Goal: Communication & Community: Answer question/provide support

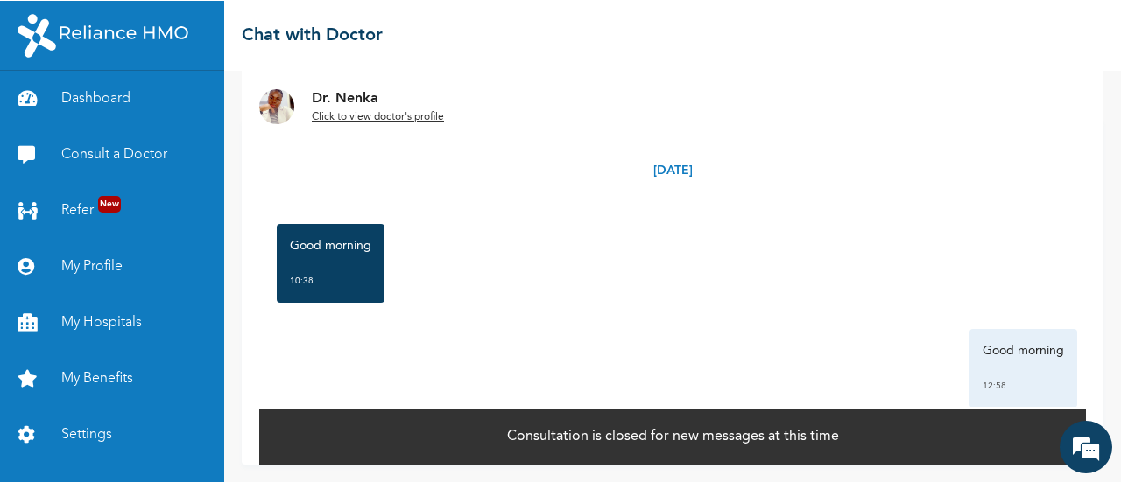
scroll to position [41, 0]
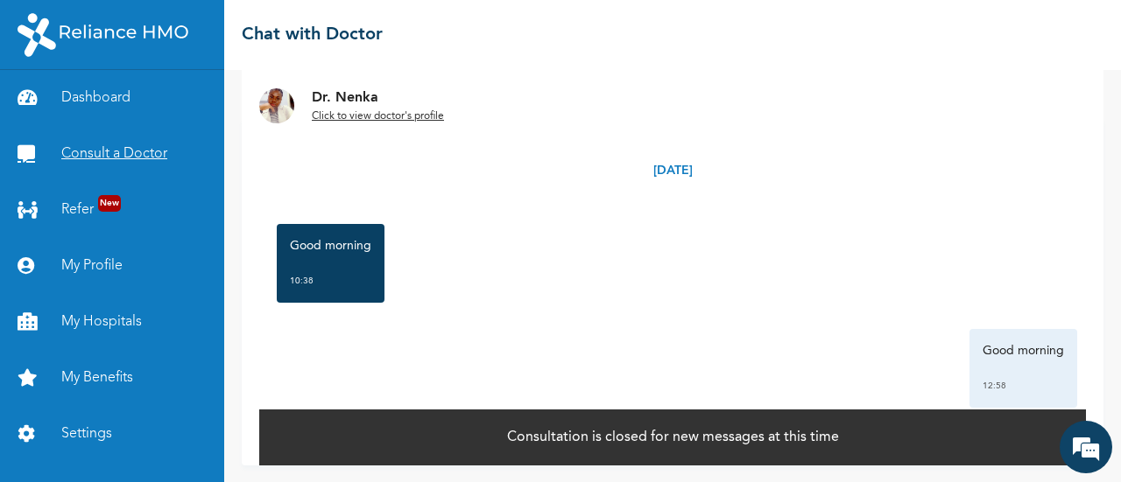
click at [142, 161] on link "Consult a Doctor" at bounding box center [112, 154] width 224 height 56
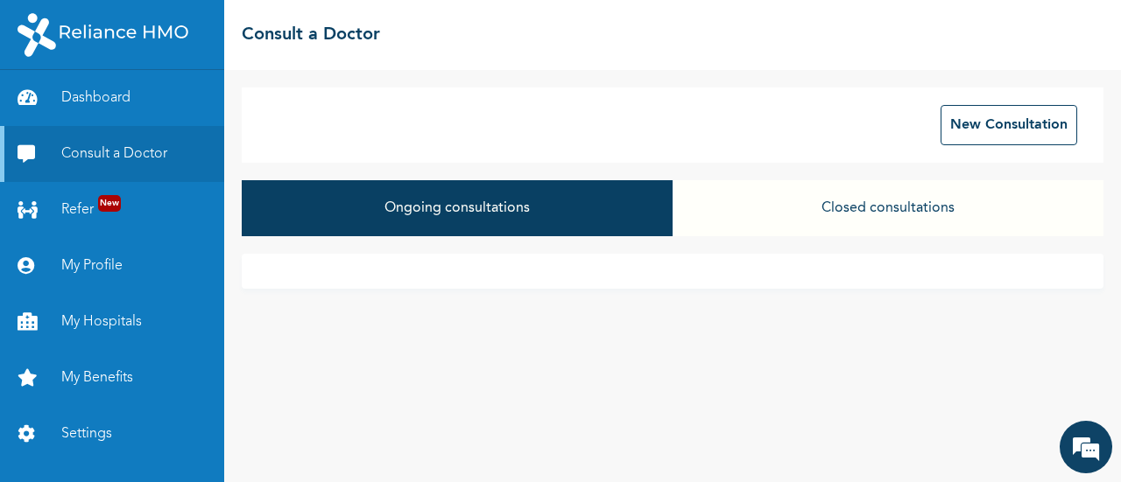
click at [666, 250] on div "Ongoing consultations Closed consultations" at bounding box center [673, 217] width 862 height 74
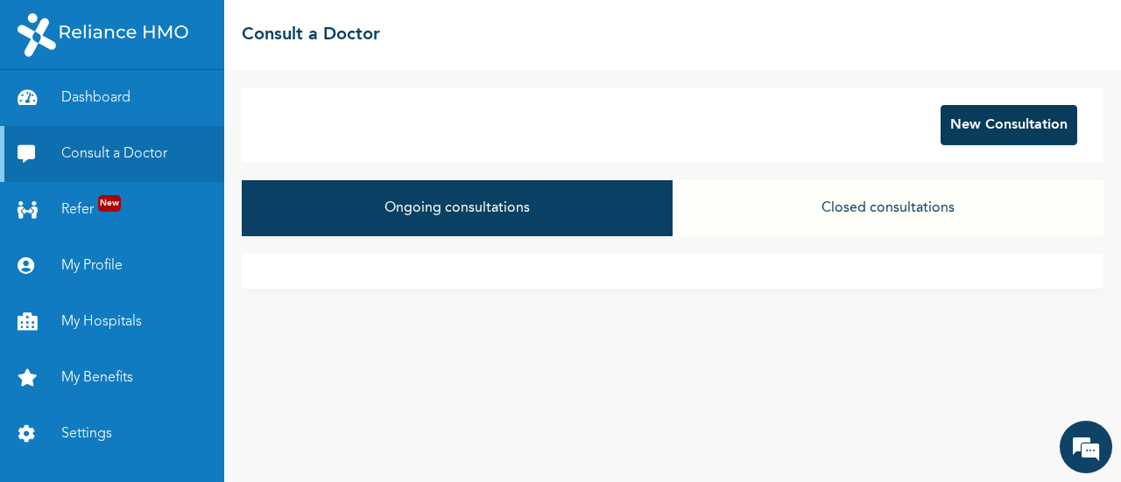
click at [967, 137] on button "New Consultation" at bounding box center [1008, 125] width 137 height 40
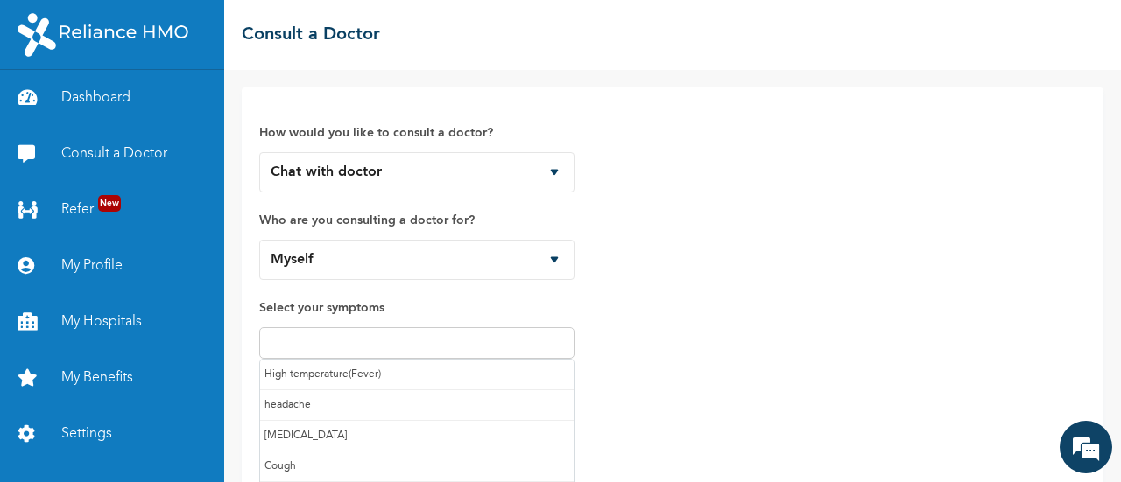
click at [515, 335] on input "text" at bounding box center [416, 343] width 305 height 21
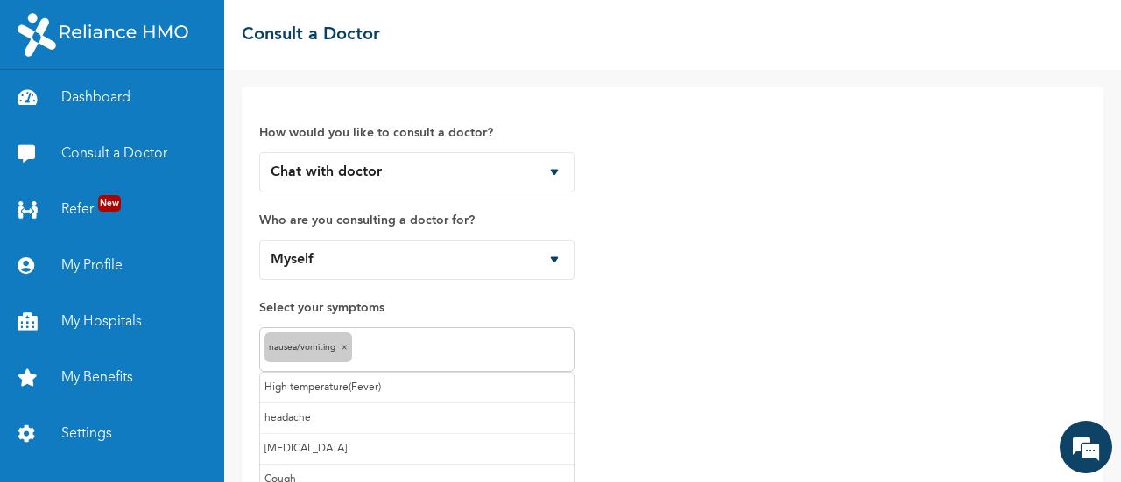
click at [455, 344] on input "text" at bounding box center [462, 350] width 213 height 21
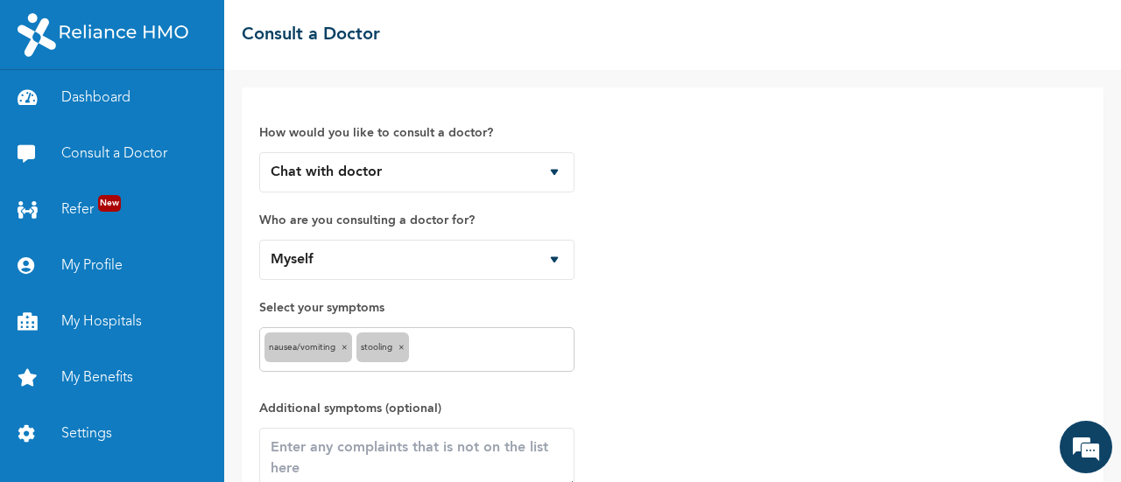
click at [490, 366] on div "Nausea/Vomiting × Stooling ×" at bounding box center [416, 349] width 315 height 45
click at [484, 361] on div "Nausea/Vomiting × Stooling ×" at bounding box center [416, 349] width 315 height 45
click at [489, 360] on div "Nausea/Vomiting × Stooling ×" at bounding box center [416, 349] width 315 height 45
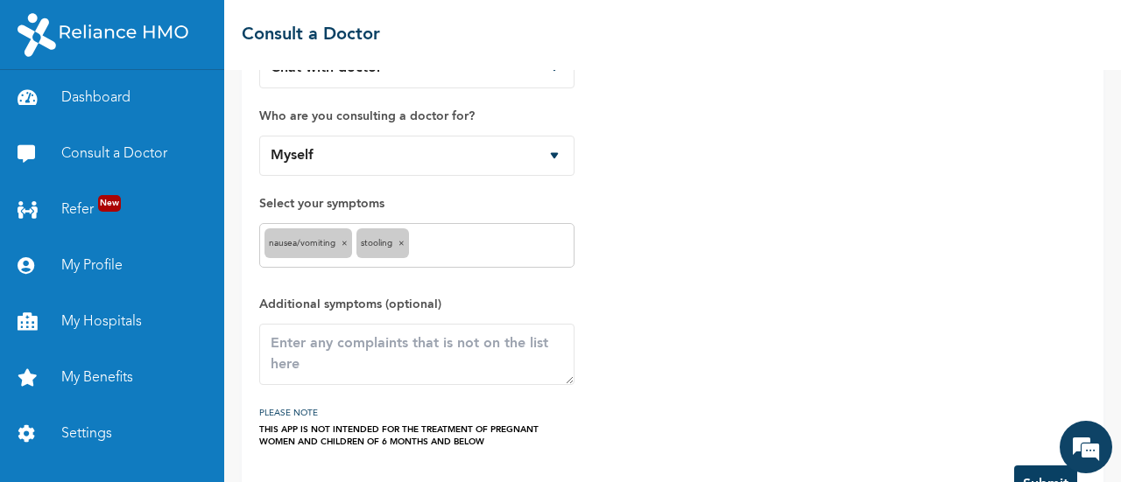
scroll to position [105, 0]
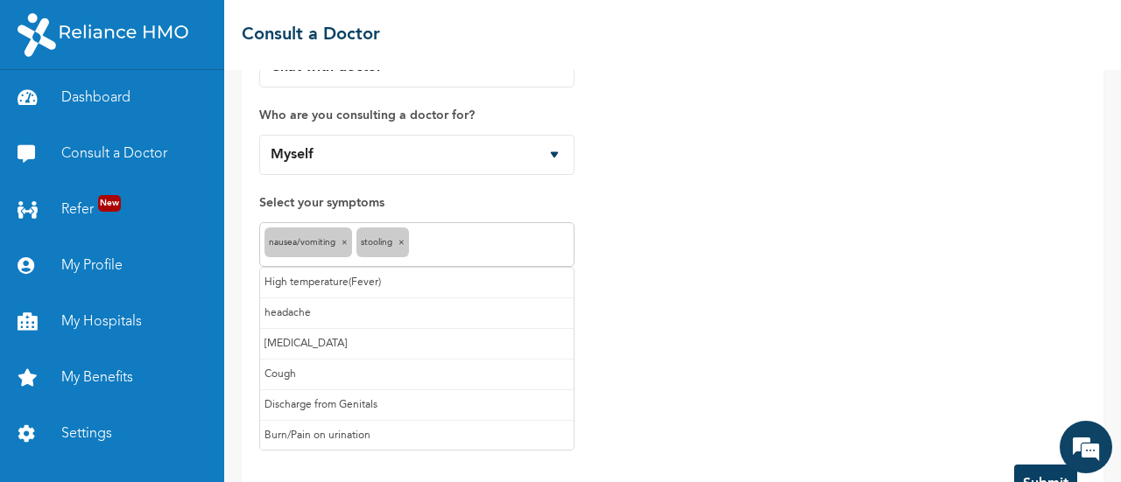
click at [536, 247] on input "text" at bounding box center [491, 245] width 156 height 21
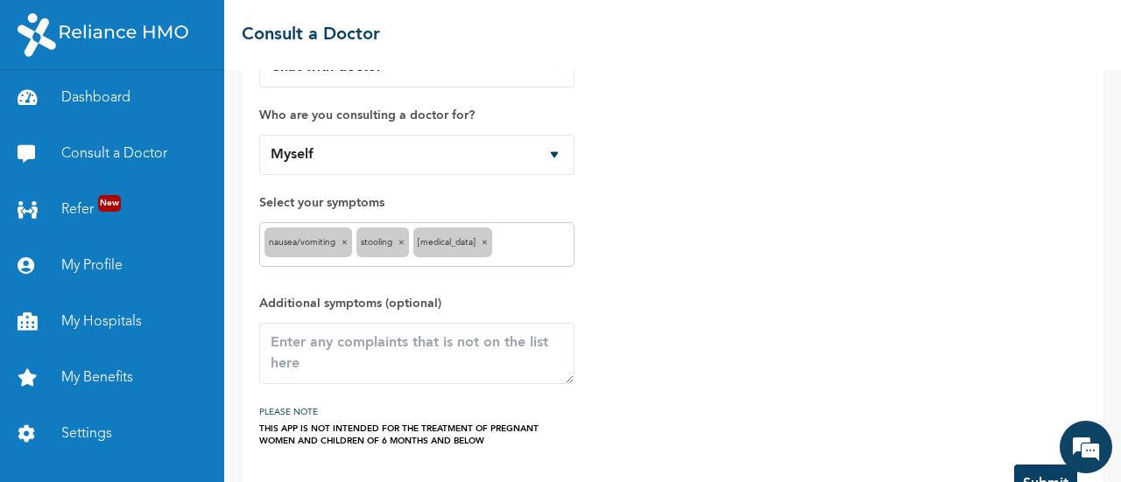
scroll to position [158, 0]
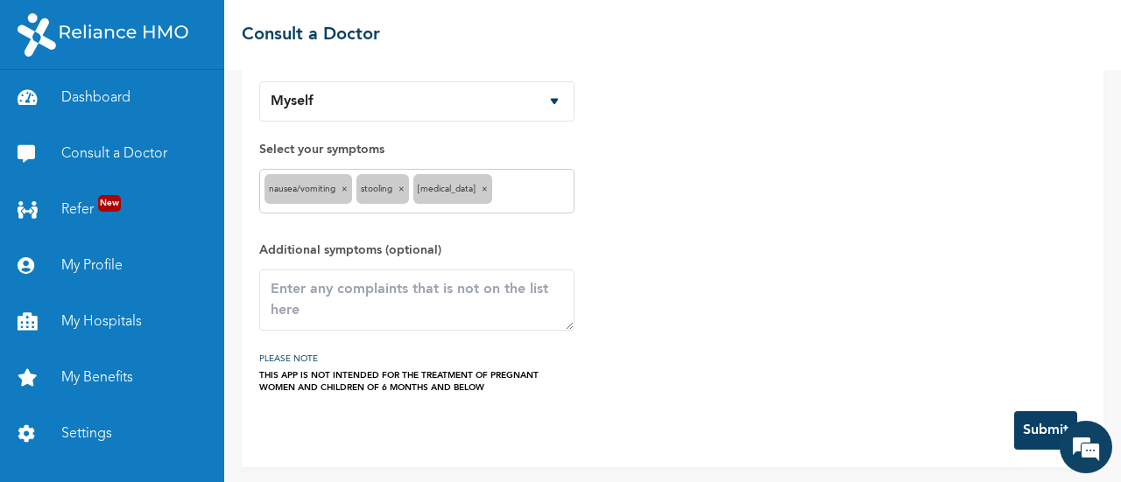
click at [1042, 425] on button "Submit" at bounding box center [1045, 431] width 63 height 39
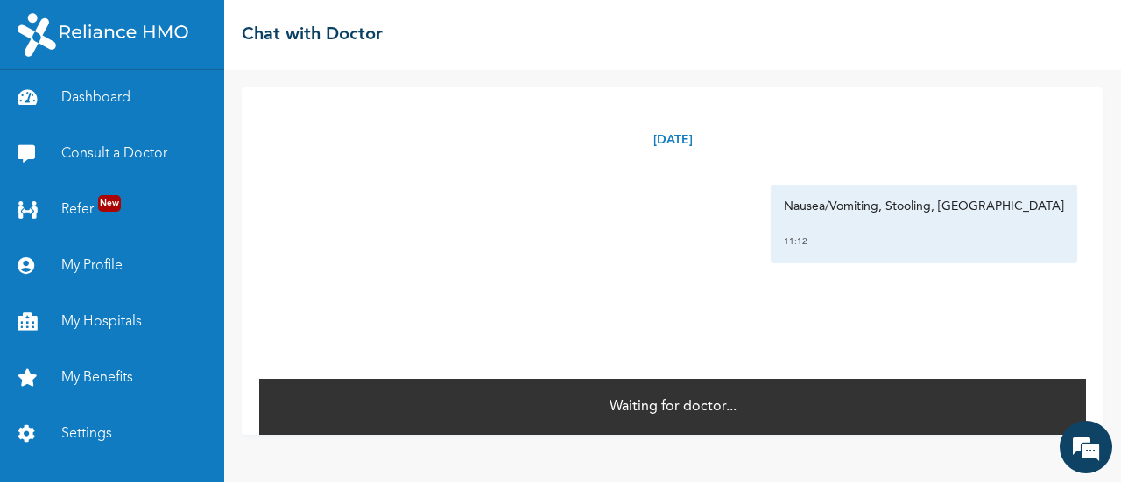
click at [954, 253] on div "Nausea/Vomiting, Stooling, Heartburn 11:12" at bounding box center [924, 224] width 306 height 79
click at [511, 267] on div "Tuesday, August 12th 2025 Nausea/Vomiting, Stooling, Heartburn 11:12 *" at bounding box center [672, 233] width 827 height 290
click at [680, 444] on div "Tuesday, August 12th 2025 Nausea/Vomiting, Stooling, Heartburn 11:12 * Waiting …" at bounding box center [672, 276] width 897 height 412
click at [1035, 315] on div "Tuesday, August 12th 2025 Nausea/Vomiting, Stooling, Heartburn 11:12 *" at bounding box center [672, 233] width 827 height 290
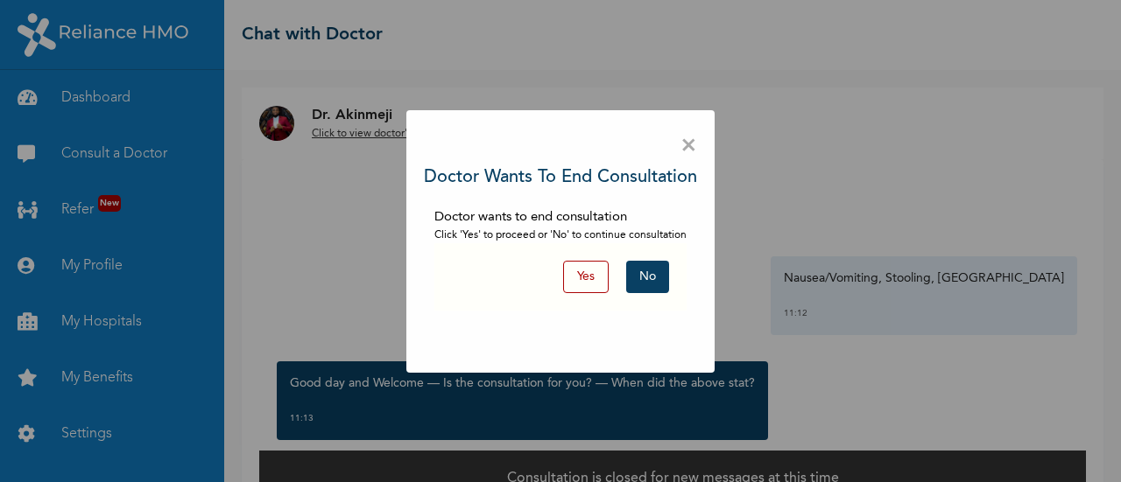
scroll to position [41, 0]
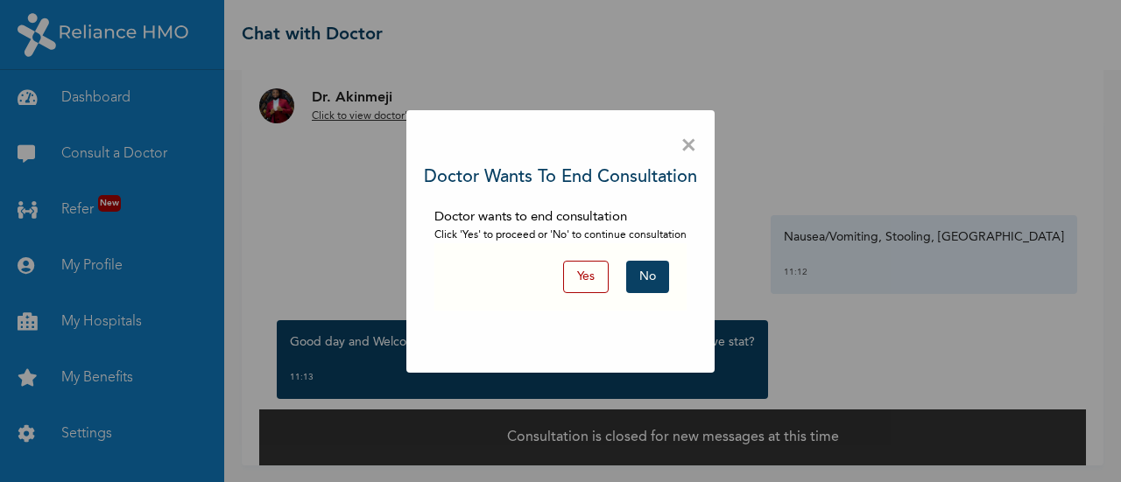
click at [882, 370] on div "× Doctor wants to end consultation Doctor wants to end consultation Click 'Yes'…" at bounding box center [560, 241] width 1121 height 482
click at [649, 289] on button "No" at bounding box center [647, 277] width 43 height 32
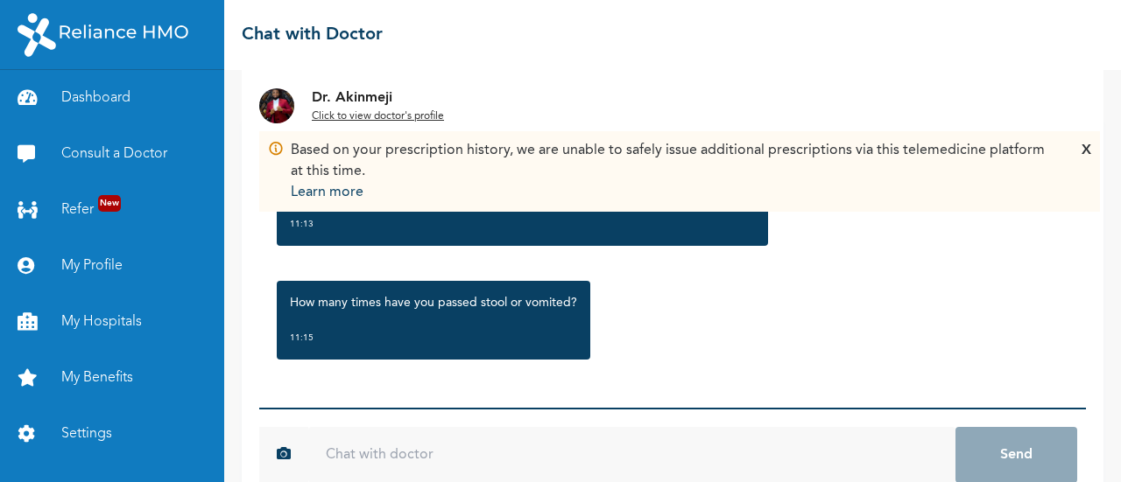
scroll to position [151, 0]
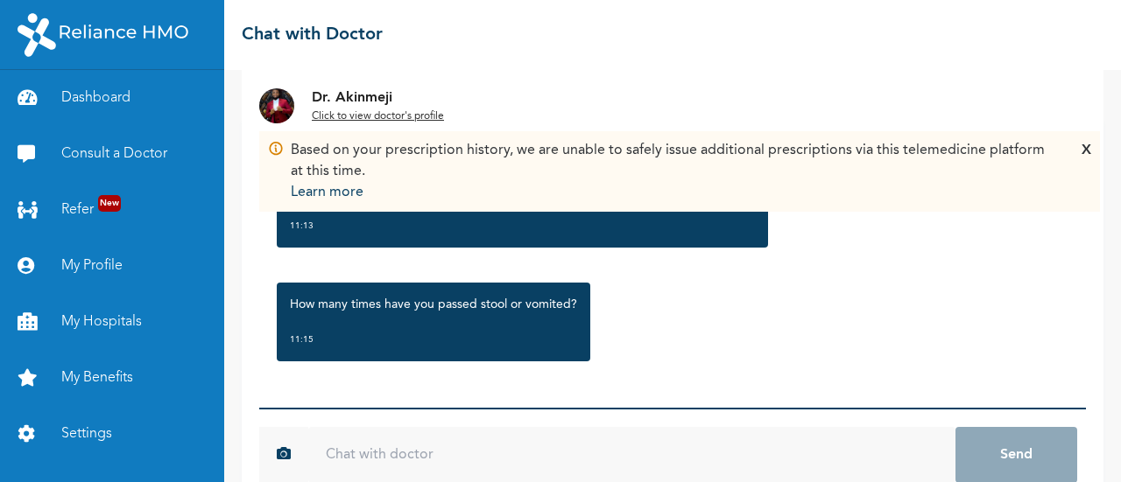
click at [436, 468] on input "text" at bounding box center [631, 455] width 647 height 56
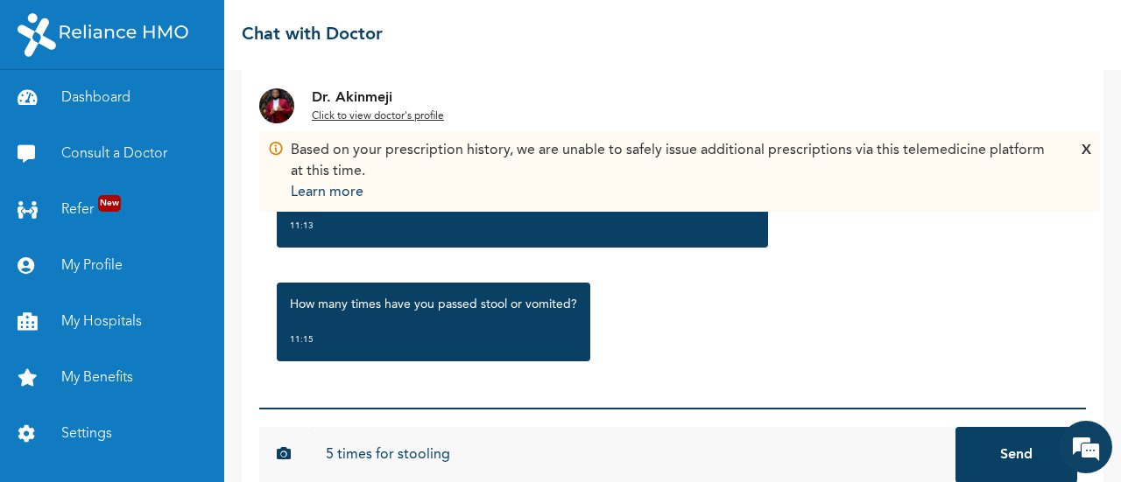
scroll to position [0, 0]
type input "5 times for stooling"
click at [955, 427] on button "Send" at bounding box center [1016, 455] width 122 height 56
type input "vomitted once"
click at [955, 427] on button "Send" at bounding box center [1016, 455] width 122 height 56
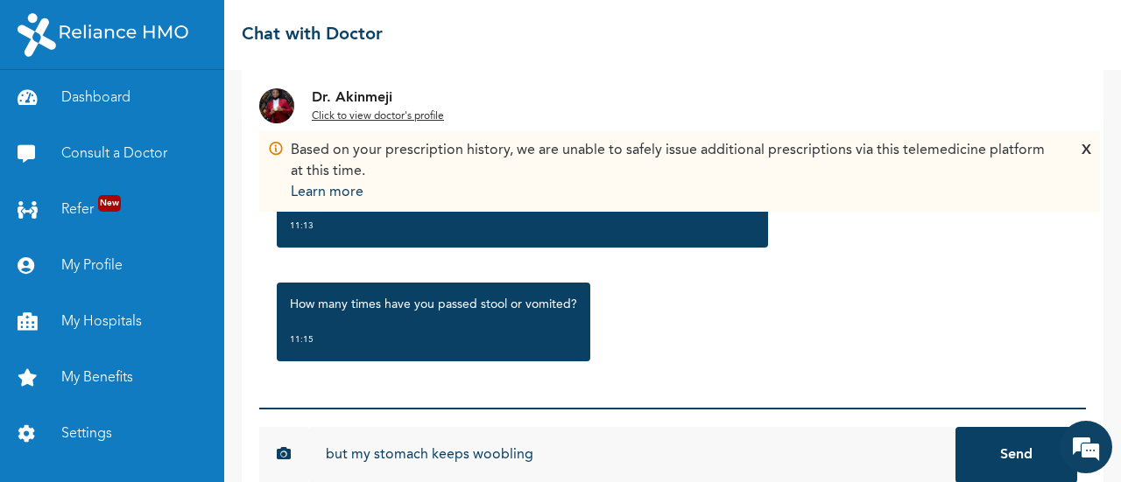
type input "but my stomach keeps woobling"
click at [955, 427] on button "Send" at bounding box center [1016, 455] width 122 height 56
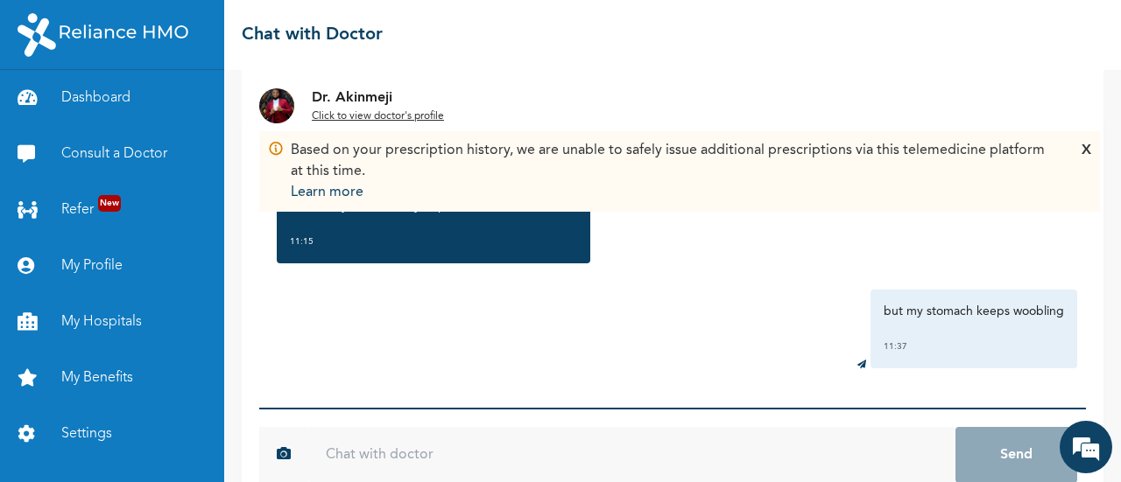
scroll to position [153, 0]
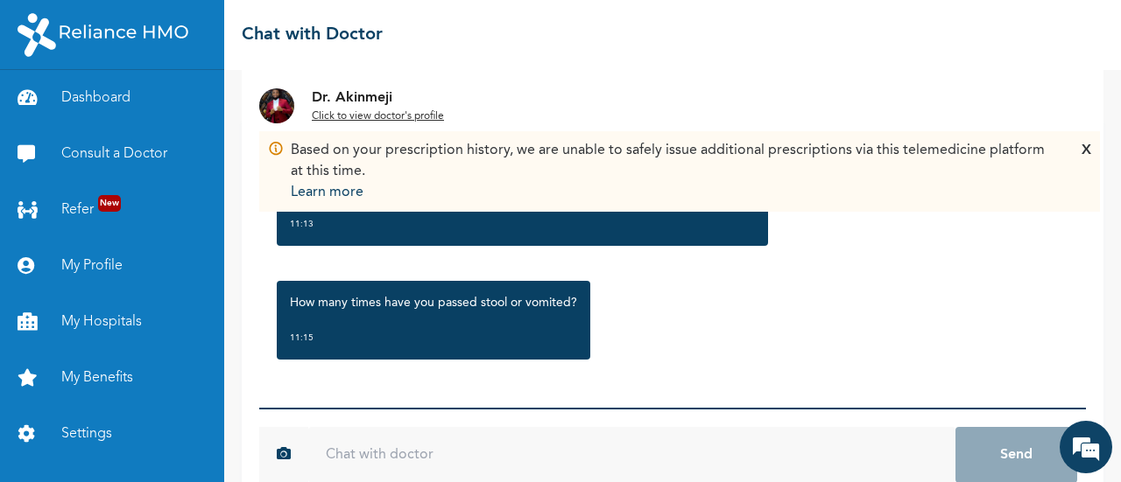
click at [1082, 143] on div "X" at bounding box center [1086, 171] width 10 height 63
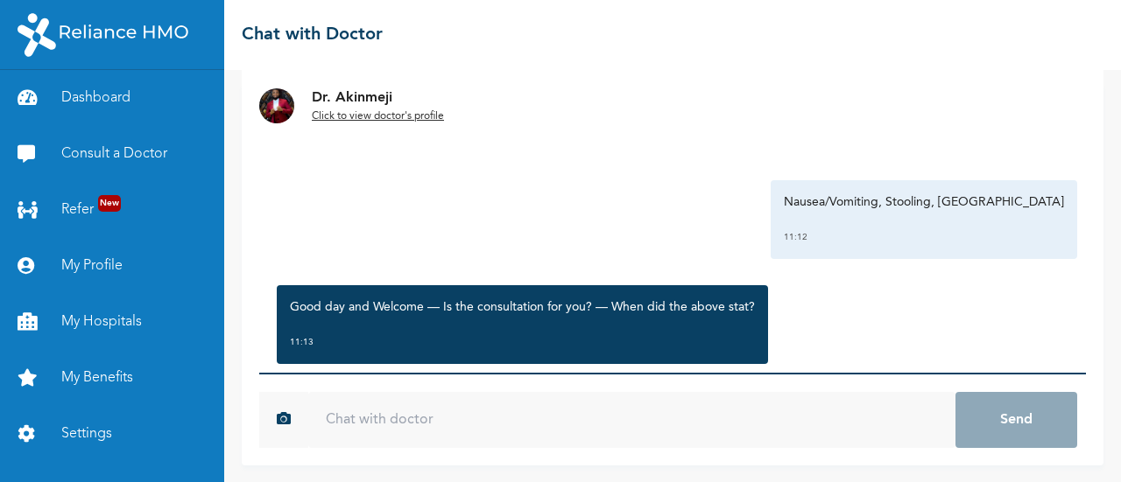
scroll to position [153, 0]
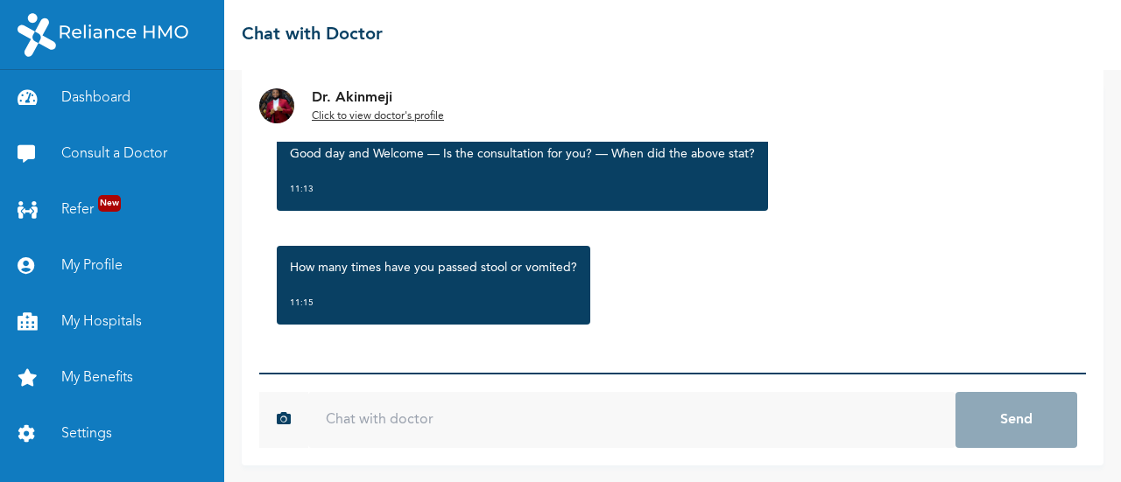
click at [602, 421] on input "text" at bounding box center [631, 420] width 647 height 56
type input "r"
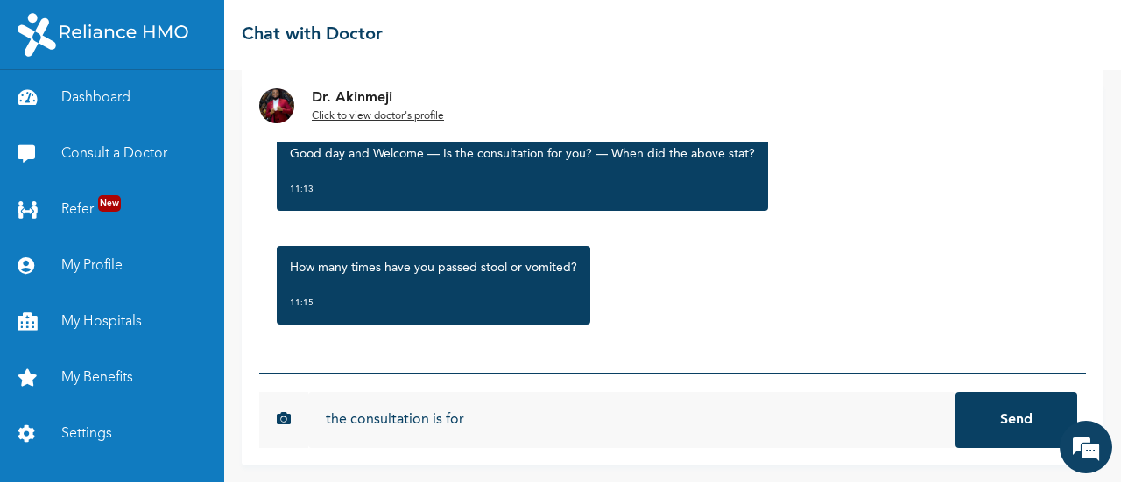
scroll to position [0, 0]
type input "the consultation is for me"
click at [955, 392] on button "Send" at bounding box center [1016, 420] width 122 height 56
type input "it started last night"
click at [955, 392] on button "Send" at bounding box center [1016, 420] width 122 height 56
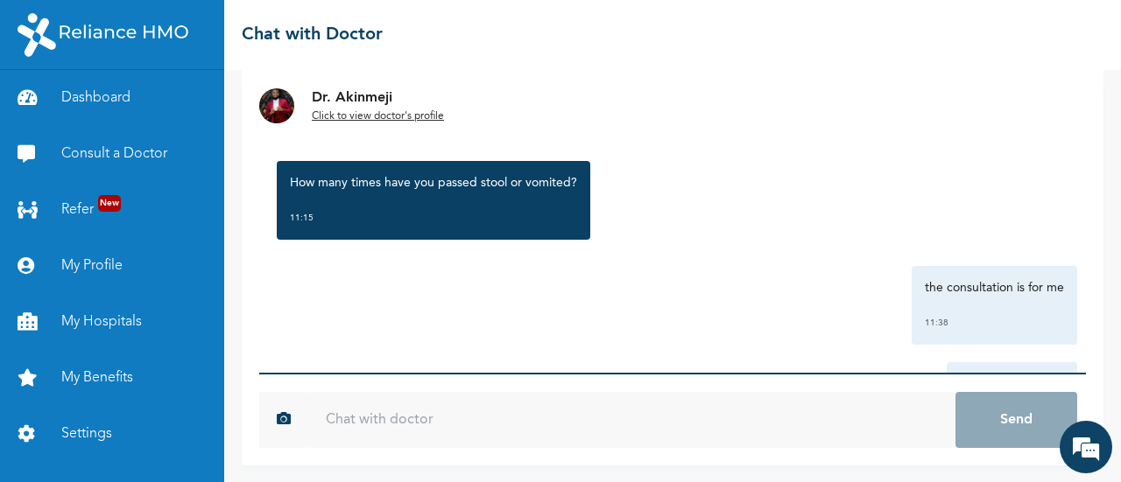
scroll to position [243, 0]
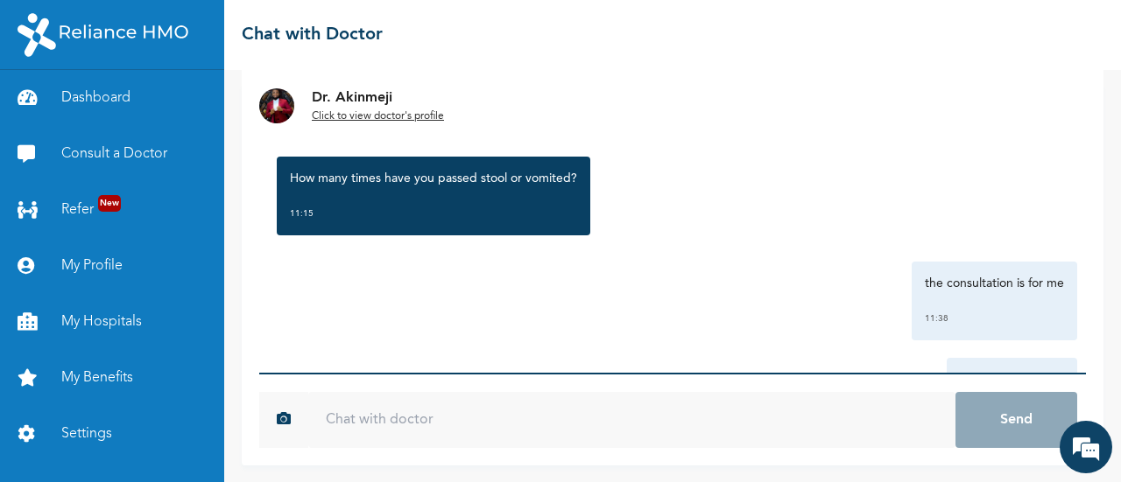
click at [571, 429] on input "text" at bounding box center [631, 420] width 647 height 56
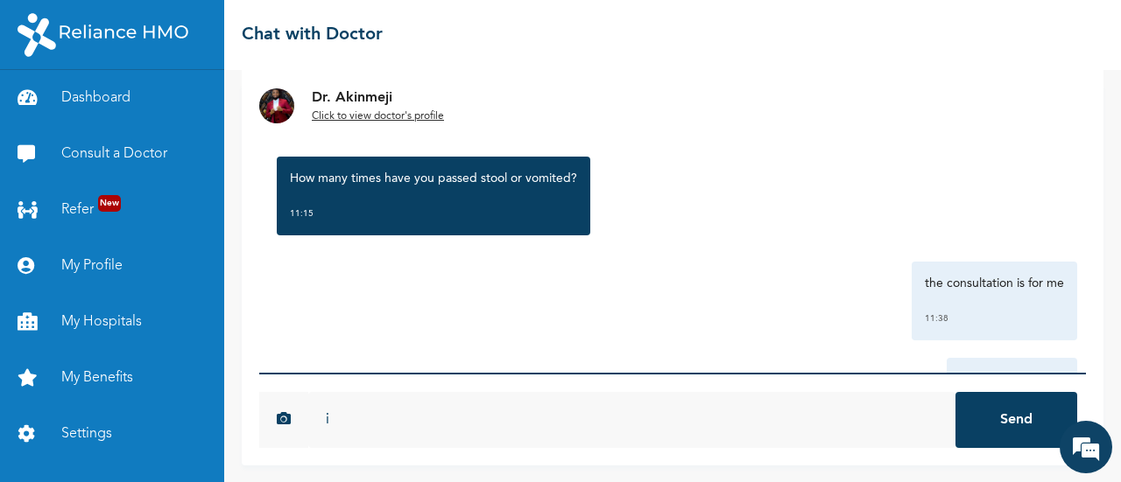
type input "i"
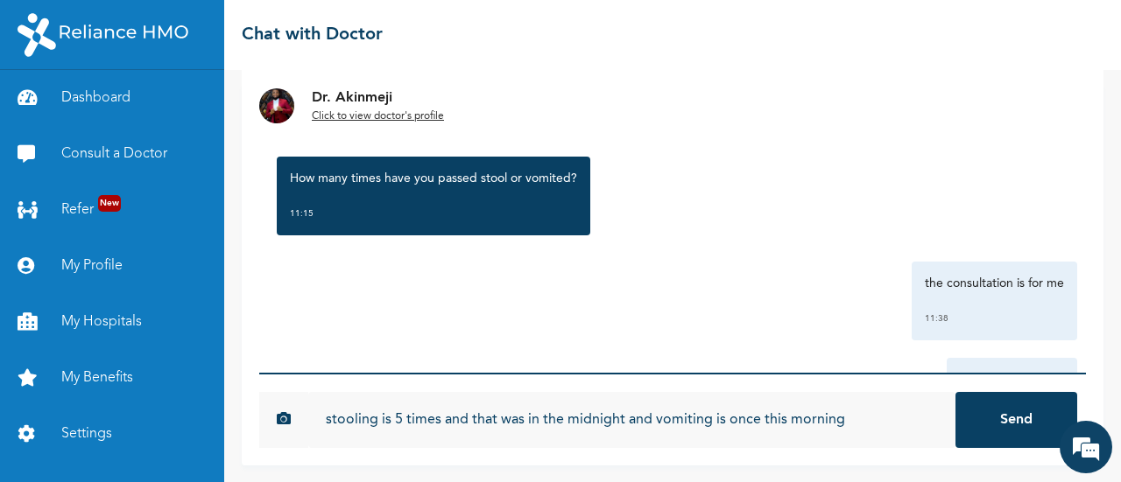
type input "stooling is 5 times and that was in the midnight and vomiting is once this morn…"
click at [955, 392] on button "Send" at bounding box center [1016, 420] width 122 height 56
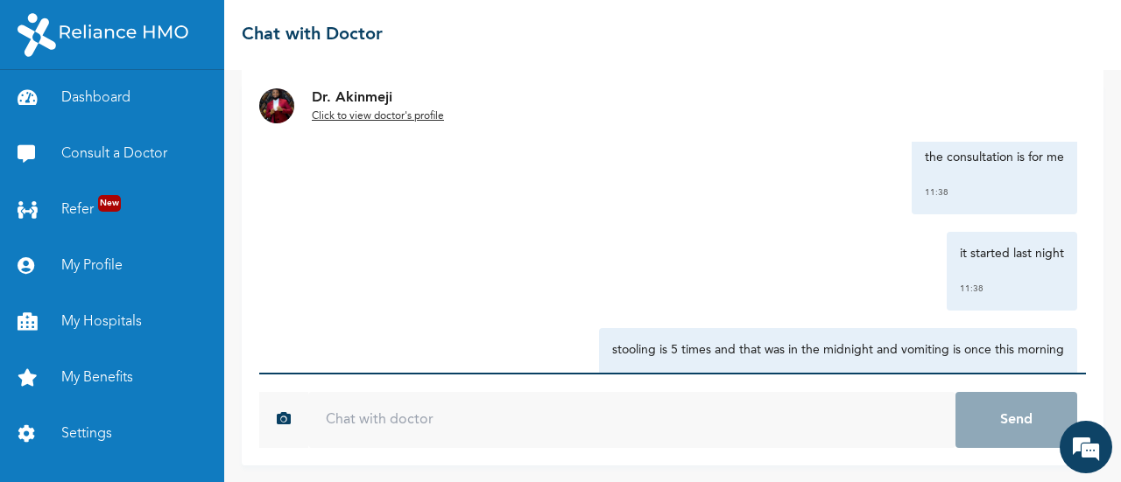
scroll to position [442, 0]
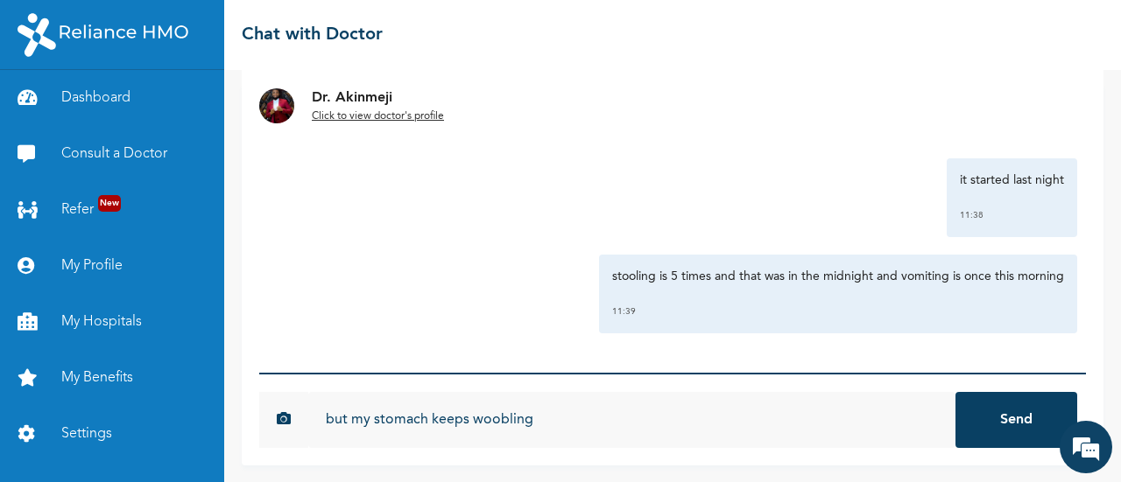
type input "but my stomach keeps woobling"
click at [955, 392] on button "Send" at bounding box center [1016, 420] width 122 height 56
type input "making me feel nauseated, not comfortable a week"
click at [955, 392] on button "Send" at bounding box center [1016, 420] width 122 height 56
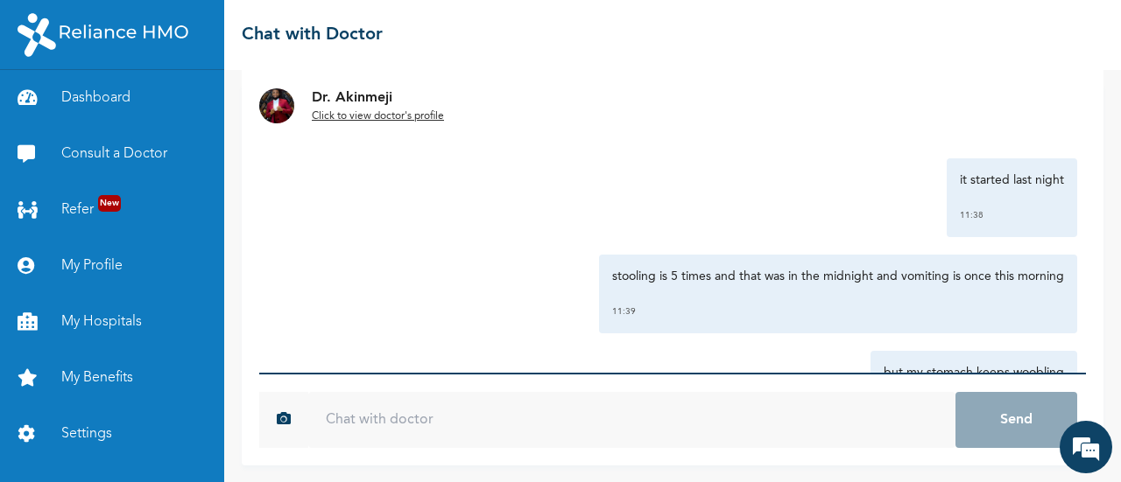
scroll to position [635, 0]
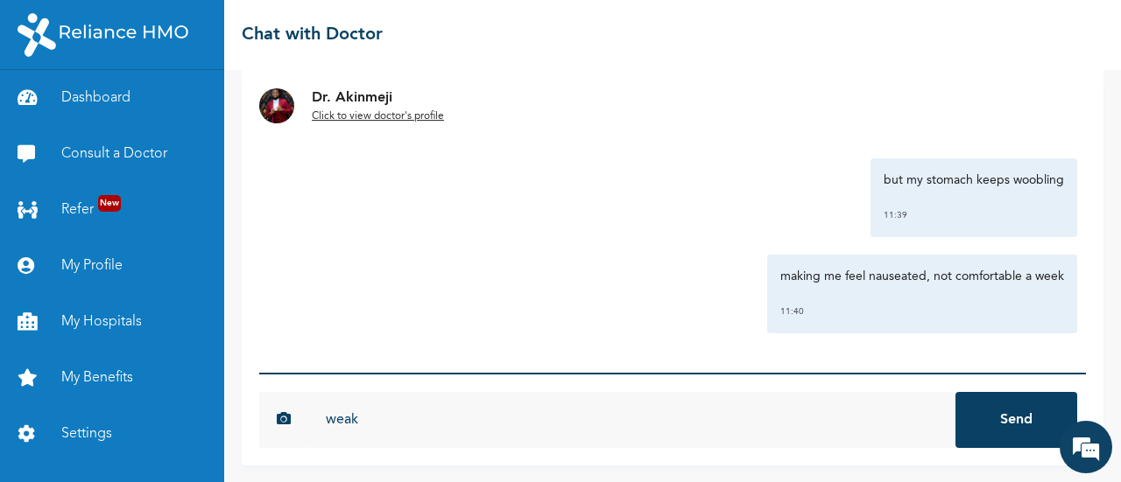
type input "weak"
click at [955, 392] on button "Send" at bounding box center [1016, 420] width 122 height 56
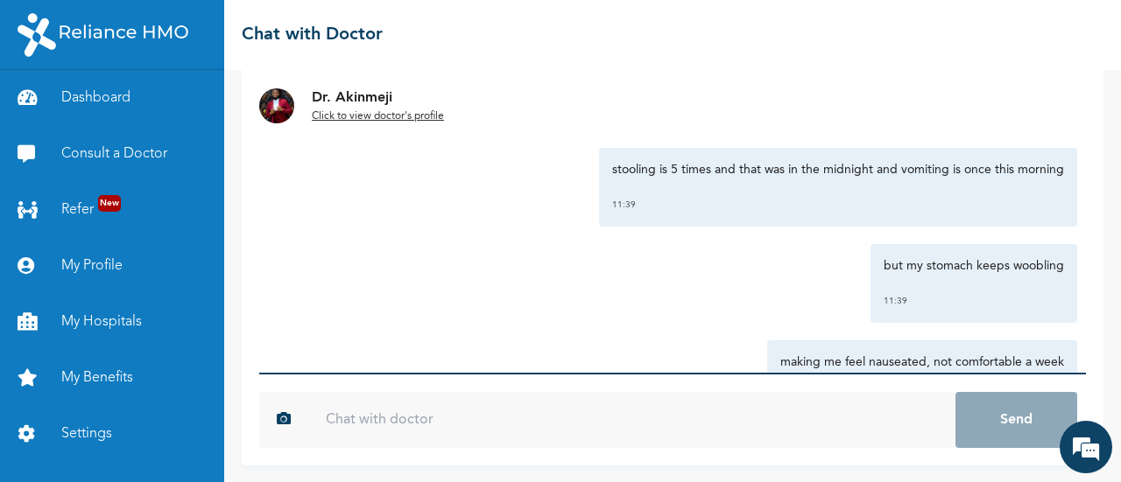
scroll to position [0, 0]
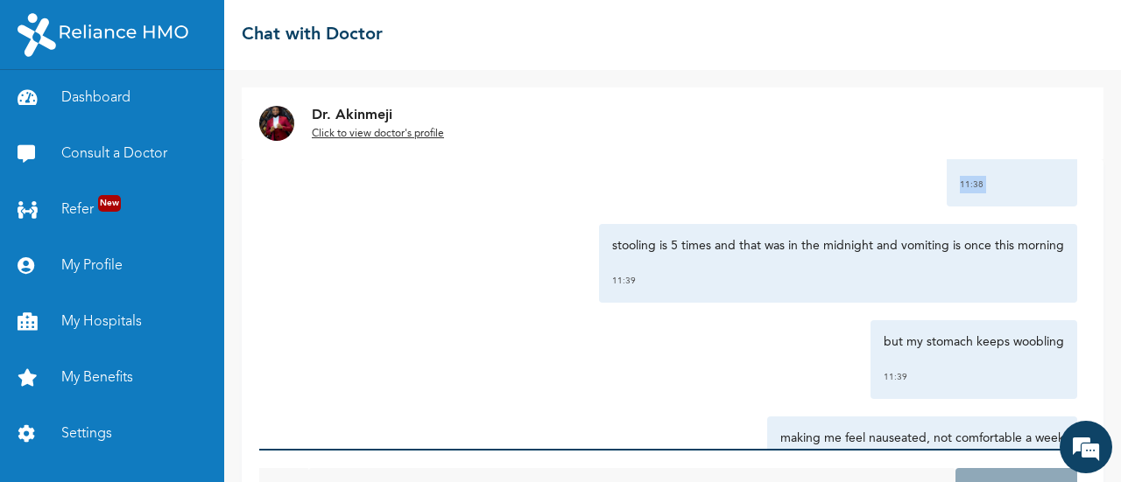
drag, startPoint x: 411, startPoint y: 225, endPoint x: 409, endPoint y: 208, distance: 17.6
click at [409, 208] on div "Tuesday, August 12th 2025 Nausea/Vomiting, Stooling, Heartburn 11:12 Good day a…" at bounding box center [672, 304] width 827 height 290
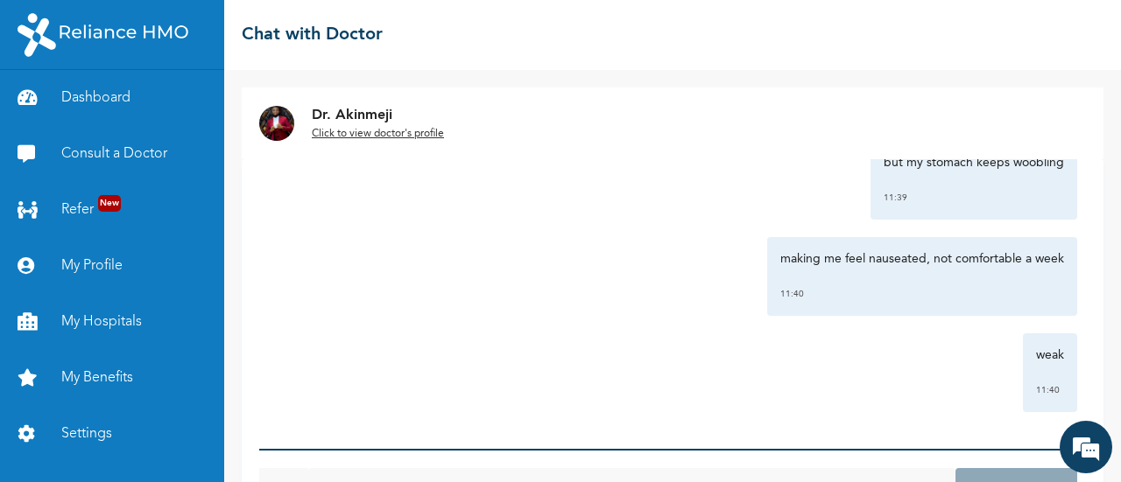
scroll to position [731, 0]
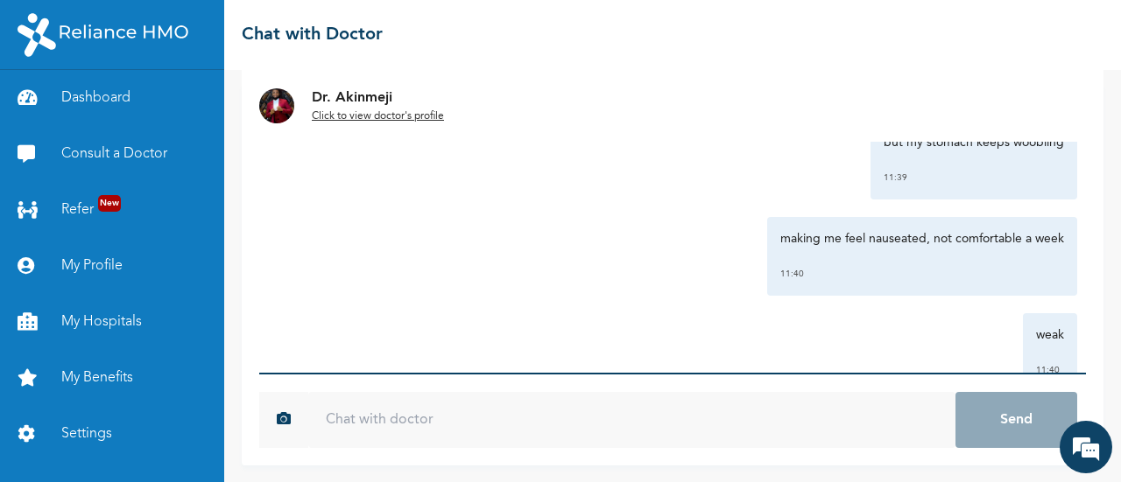
scroll to position [731, 0]
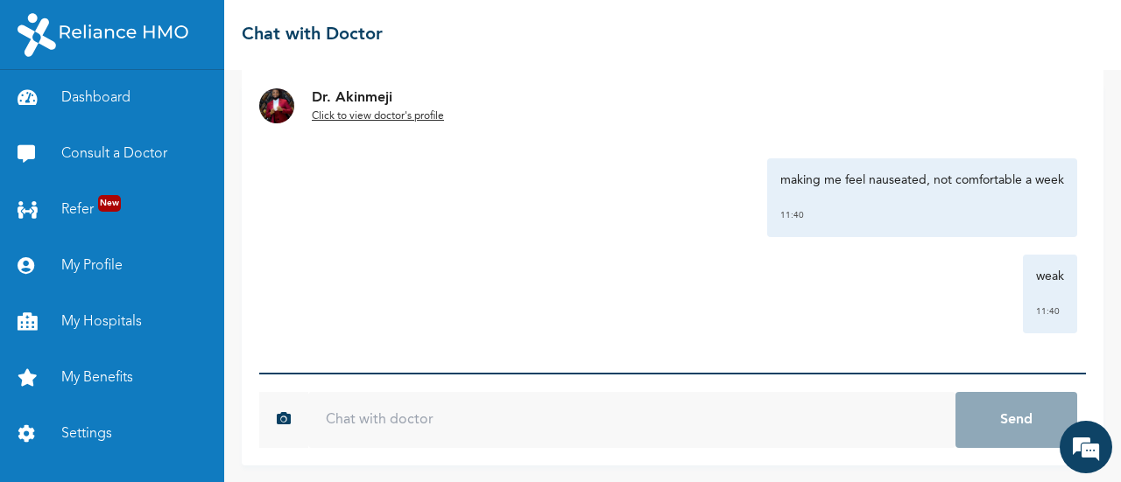
click at [413, 427] on input "text" at bounding box center [631, 420] width 647 height 56
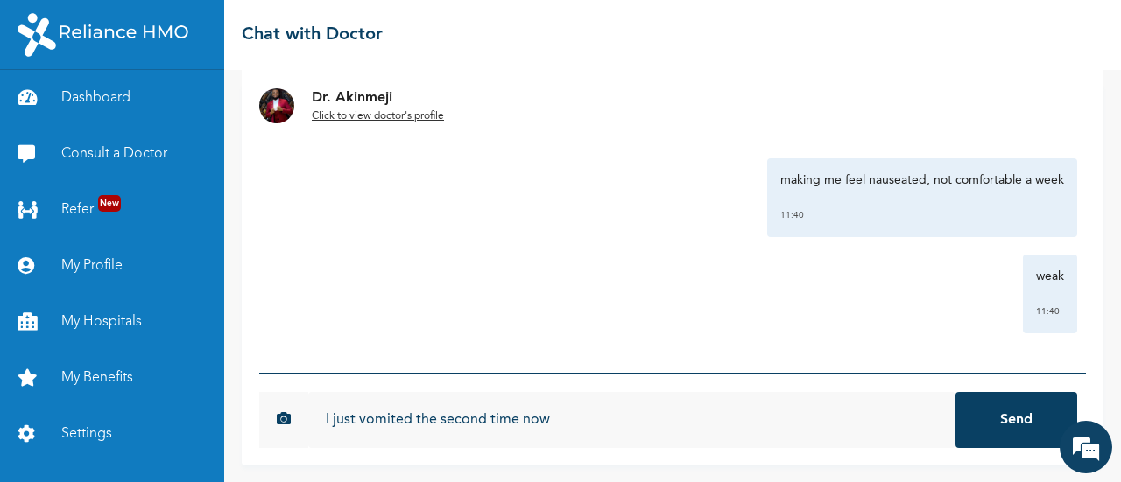
type input "I just vomited the second time now"
click at [955, 392] on button "Send" at bounding box center [1016, 420] width 122 height 56
type input "but it is just foamy white, thicky spit"
click at [955, 392] on button "Send" at bounding box center [1016, 420] width 122 height 56
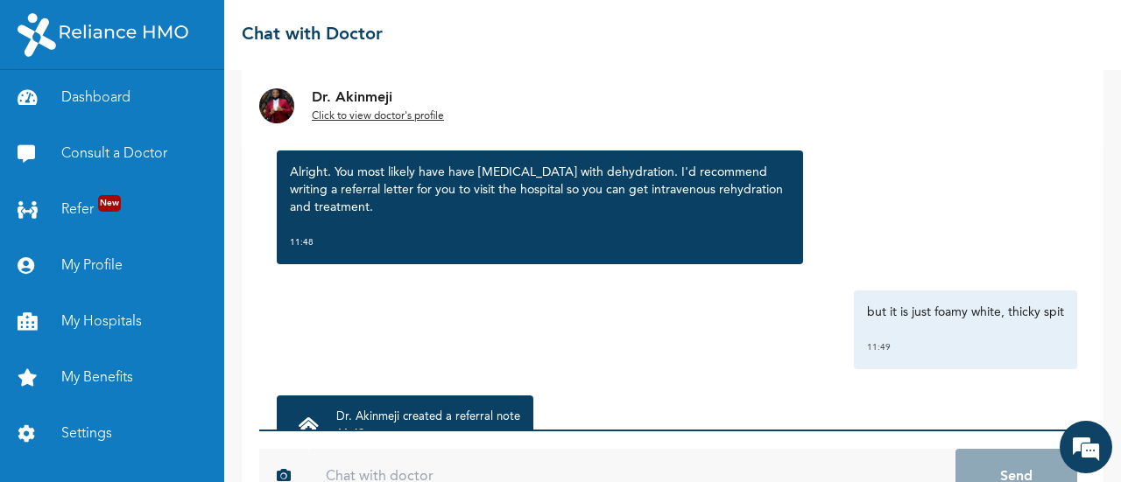
scroll to position [1194, 0]
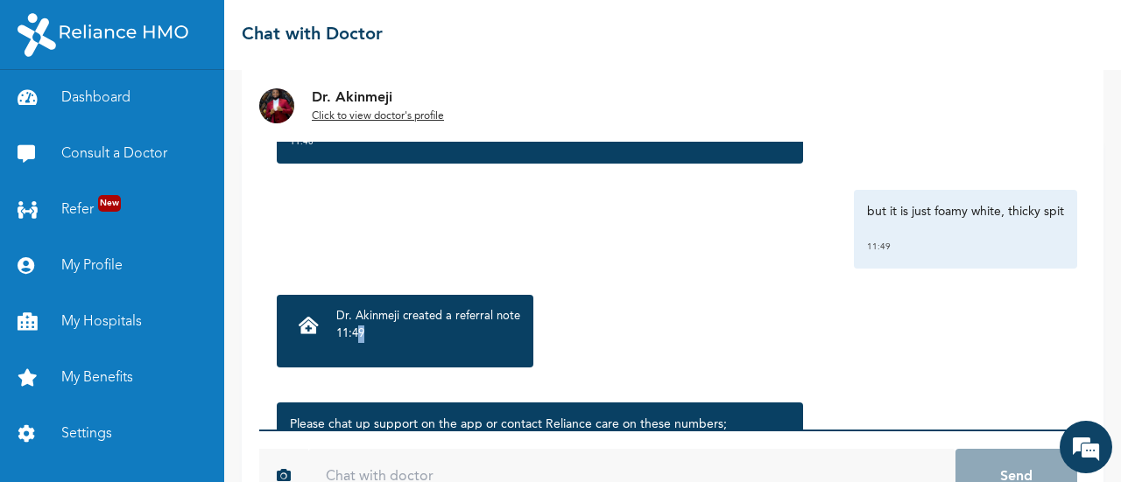
drag, startPoint x: 431, startPoint y: 348, endPoint x: 362, endPoint y: 333, distance: 70.8
click at [362, 333] on p "11:49" at bounding box center [428, 335] width 184 height 18
click at [392, 334] on p "11:49" at bounding box center [428, 335] width 184 height 18
click at [365, 316] on p "Dr. Akinmeji created a referral note" at bounding box center [428, 317] width 184 height 18
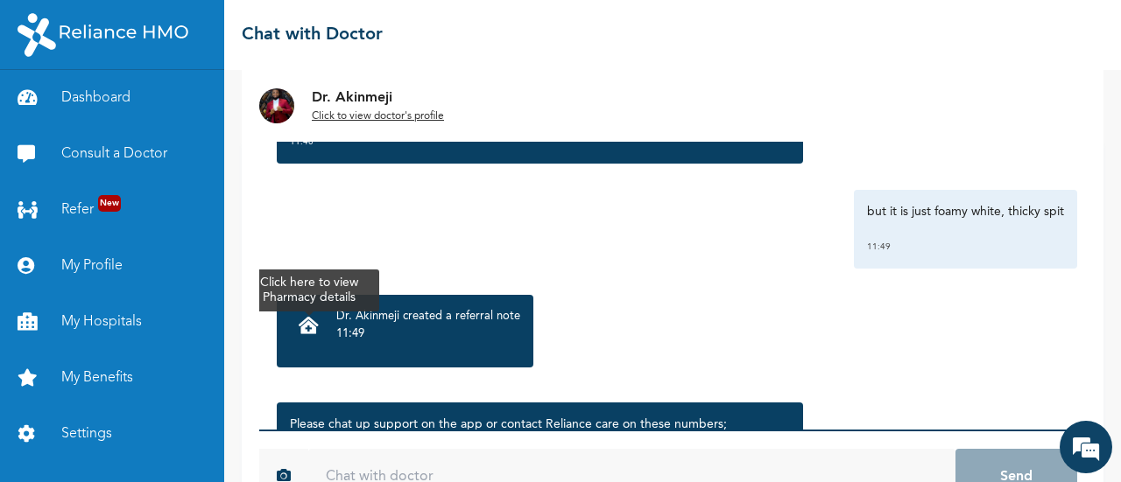
click at [305, 340] on div at bounding box center [309, 327] width 38 height 38
click at [300, 332] on icon at bounding box center [309, 326] width 20 height 18
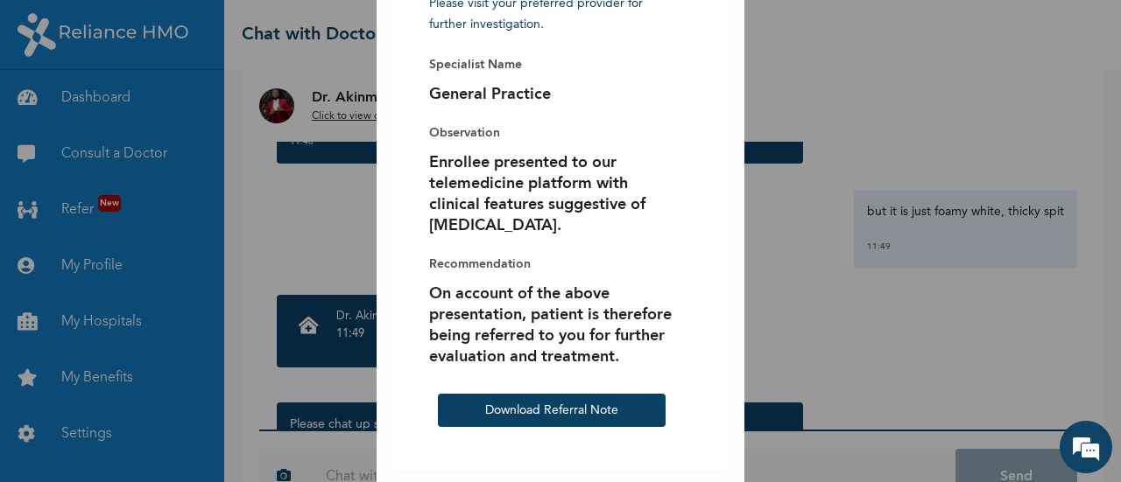
scroll to position [117, 0]
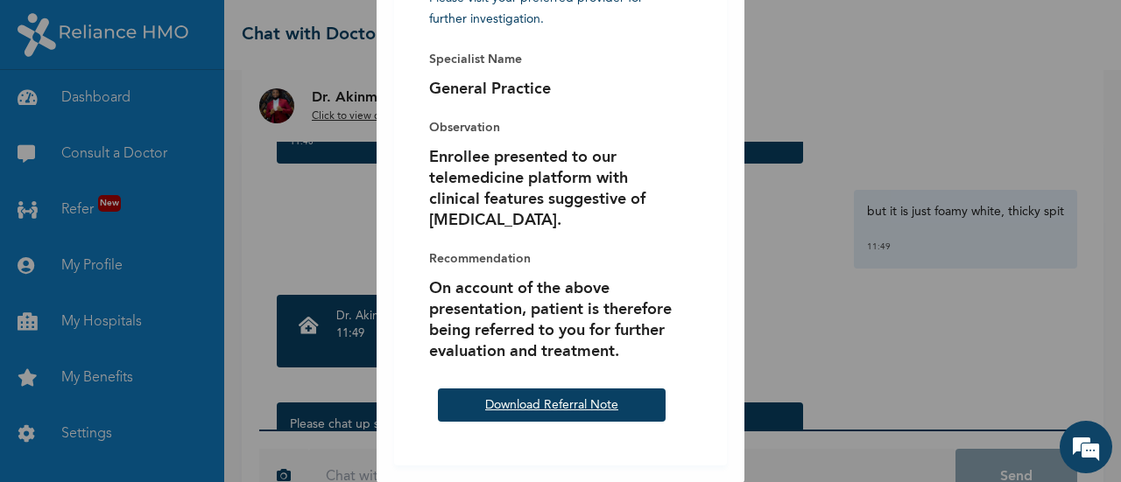
click at [564, 409] on link "Download Referral Note" at bounding box center [551, 405] width 133 height 12
